Goal: Task Accomplishment & Management: Manage account settings

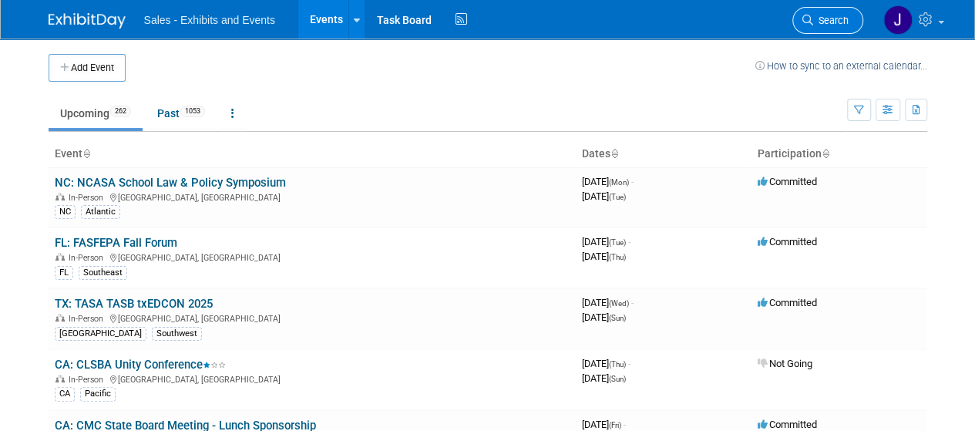
click at [818, 15] on span "Search" at bounding box center [830, 21] width 35 height 12
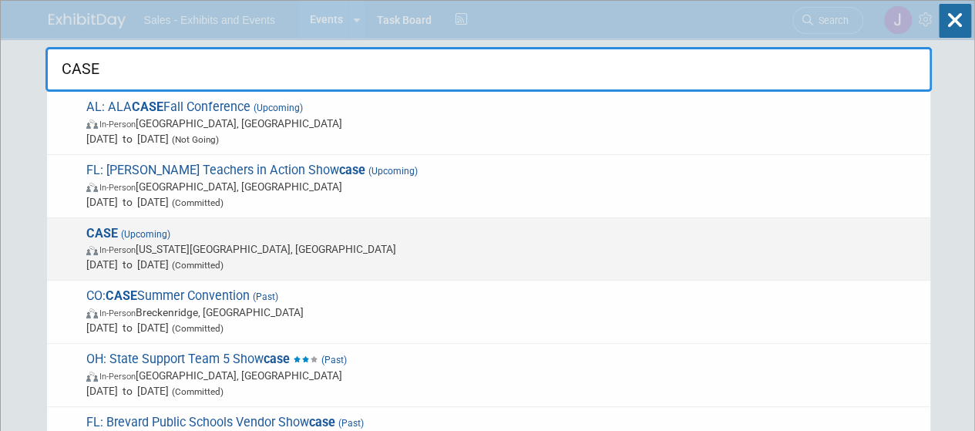
type input "CASE"
click at [240, 250] on span "In-Person Oklahoma City, OK" at bounding box center [504, 248] width 836 height 15
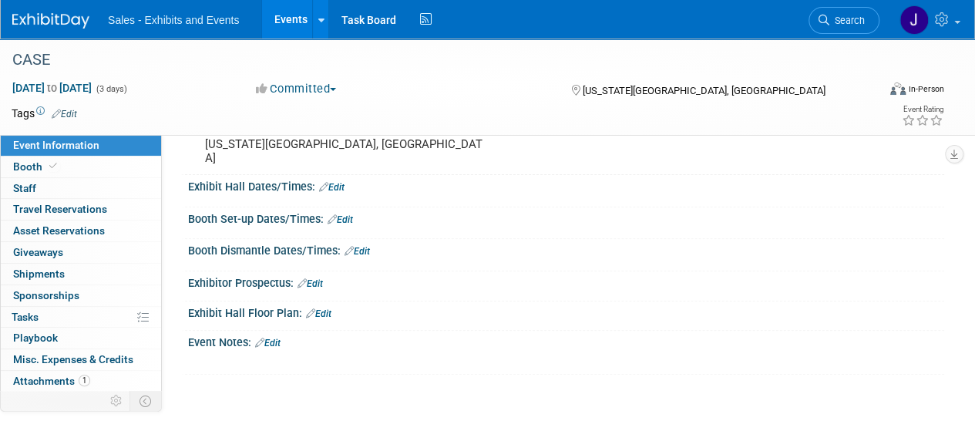
scroll to position [158, 0]
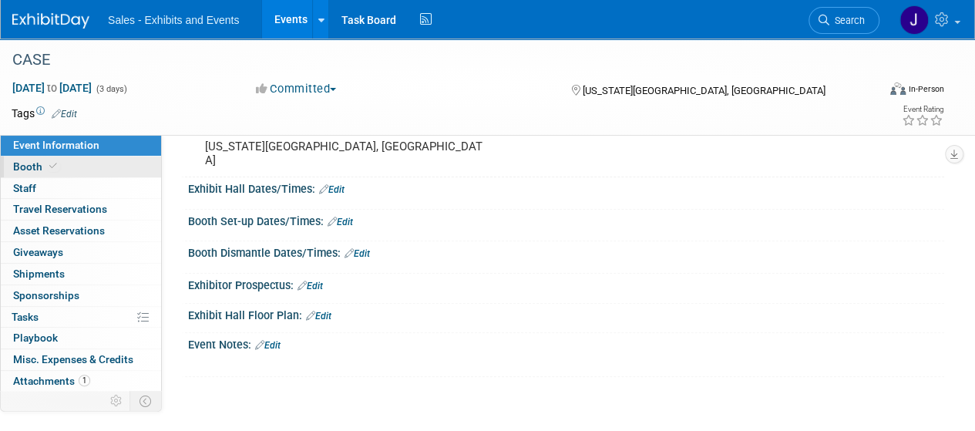
click at [26, 161] on span "Booth" at bounding box center [36, 166] width 47 height 12
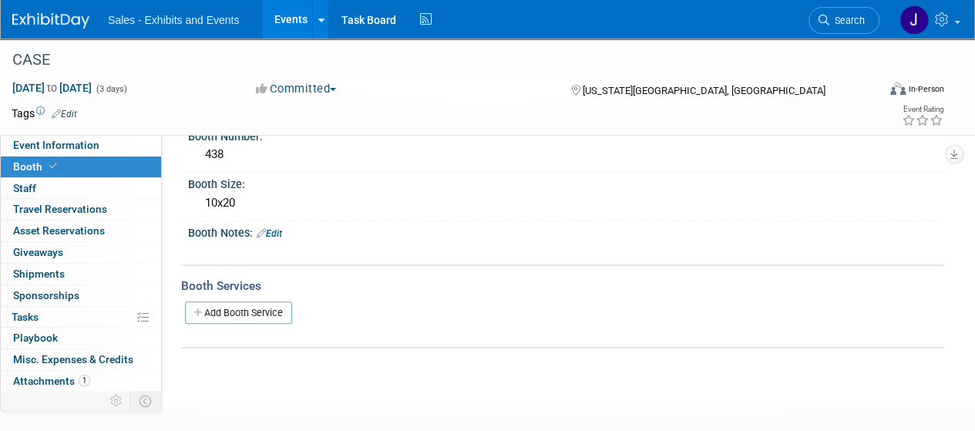
scroll to position [19, 0]
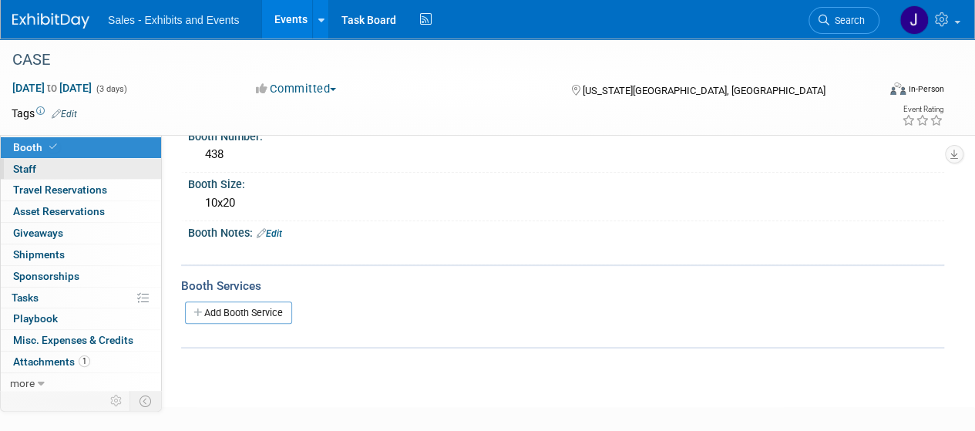
click at [59, 169] on link "0 Staff 0" at bounding box center [81, 169] width 160 height 21
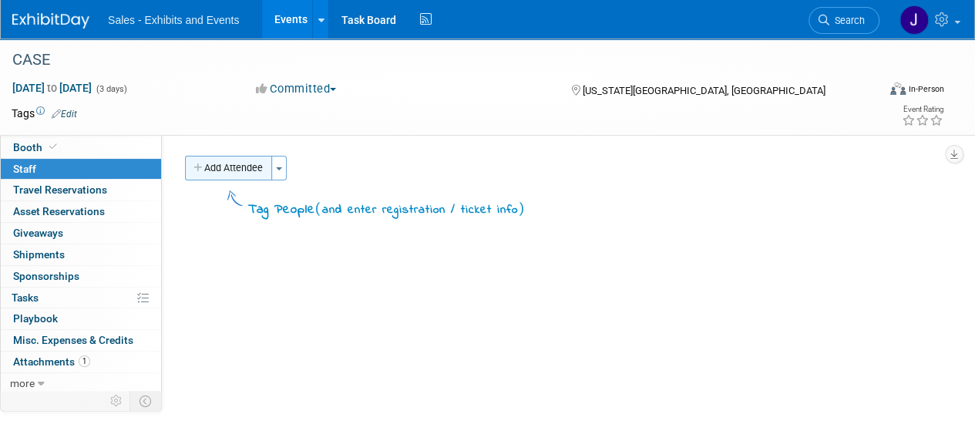
click at [256, 170] on button "Add Attendee" at bounding box center [228, 168] width 87 height 25
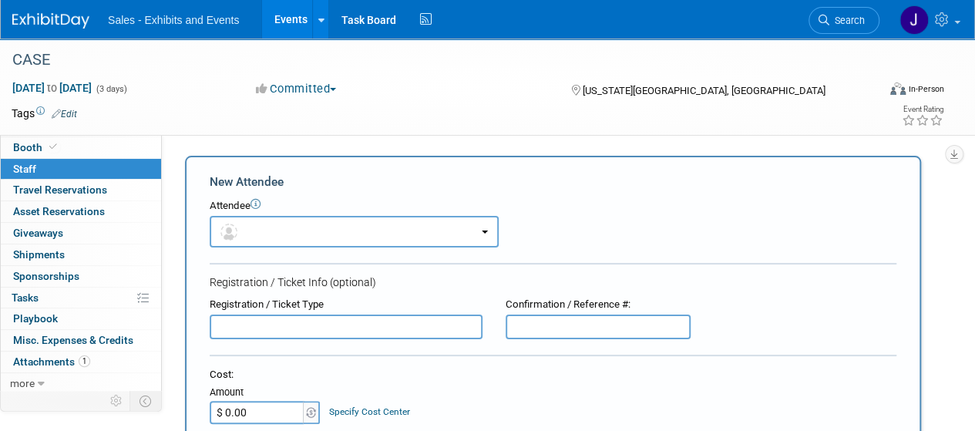
scroll to position [0, 0]
click at [401, 235] on button "button" at bounding box center [354, 232] width 289 height 32
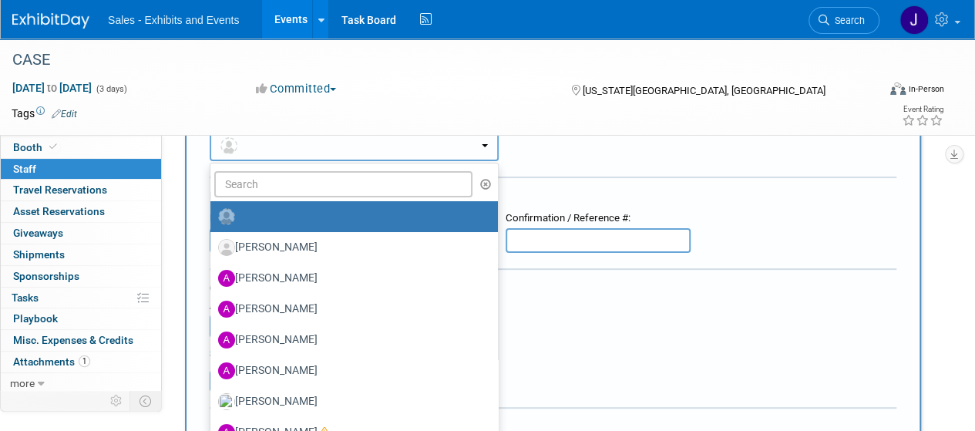
scroll to position [78, 0]
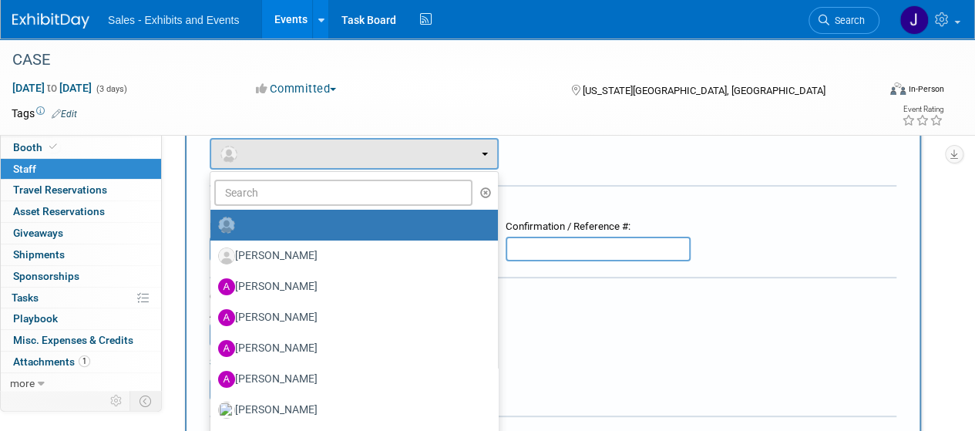
click at [648, 166] on div "Attendee <img src="[URL][DOMAIN_NAME]" style="width: 22px; height: 22px; border…" at bounding box center [553, 145] width 687 height 49
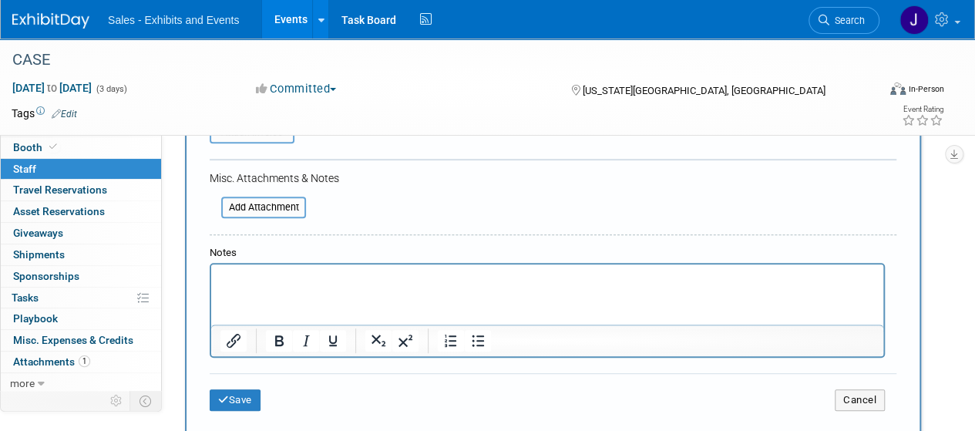
scroll to position [338, 0]
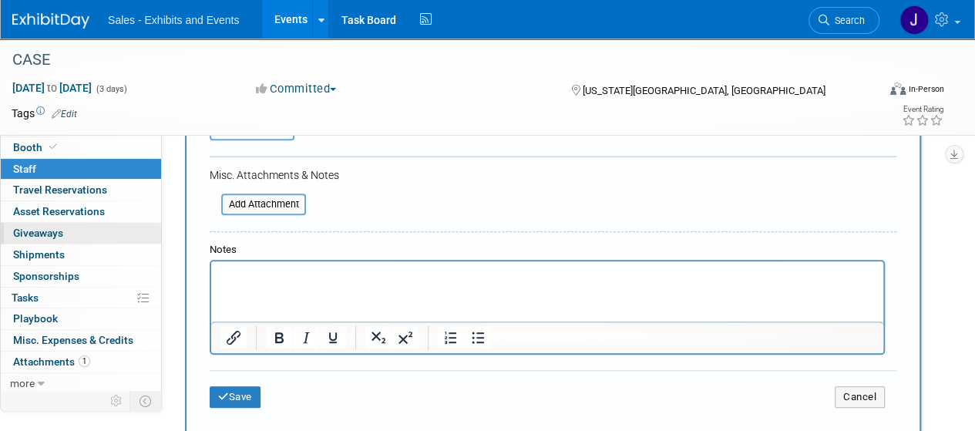
click at [43, 235] on span "Giveaways 0" at bounding box center [38, 233] width 50 height 12
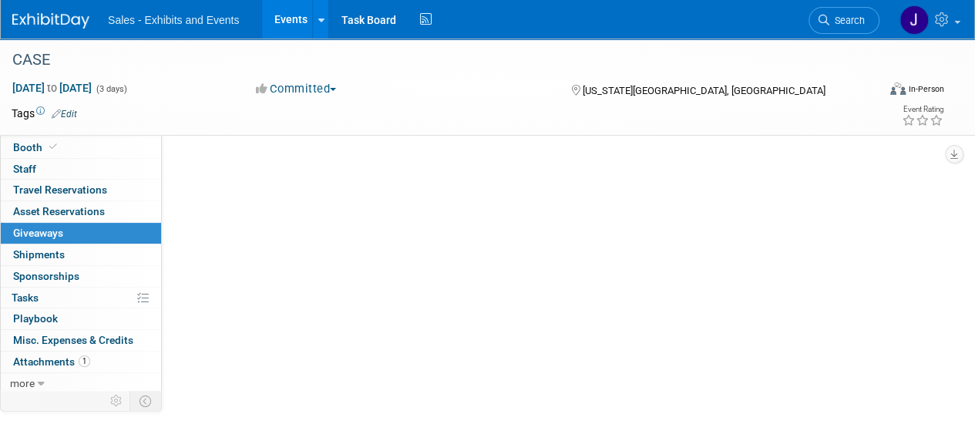
scroll to position [0, 0]
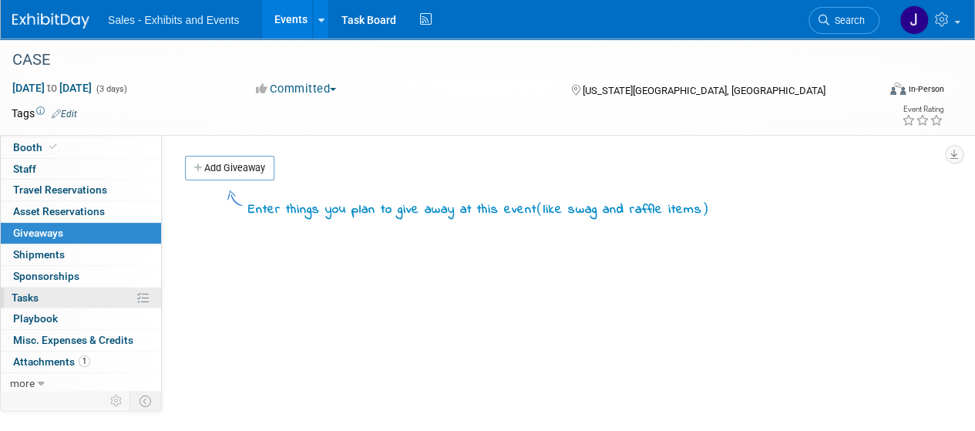
click at [59, 292] on link "0% Tasks 0%" at bounding box center [81, 297] width 160 height 21
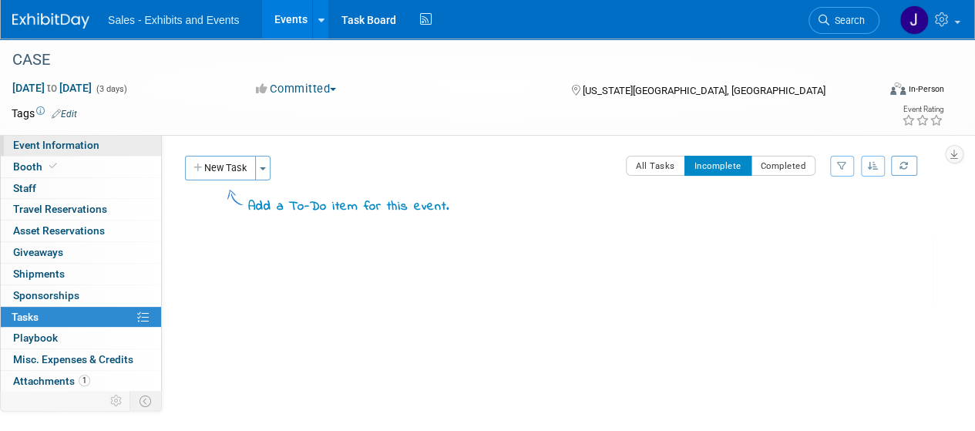
click at [62, 147] on span "Event Information" at bounding box center [56, 145] width 86 height 12
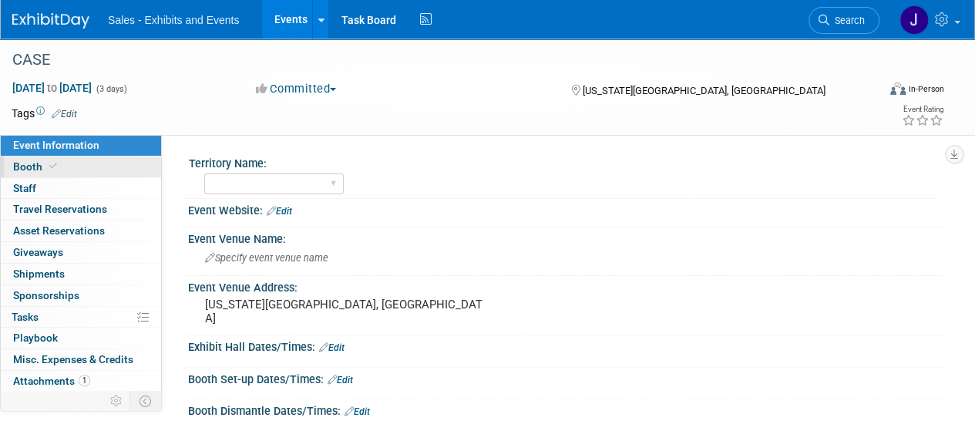
click at [15, 168] on span "Booth" at bounding box center [36, 166] width 47 height 12
